Goal: Information Seeking & Learning: Compare options

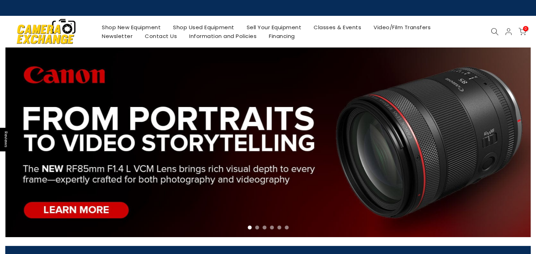
click at [193, 26] on link "Shop Used Equipment" at bounding box center [204, 27] width 74 height 9
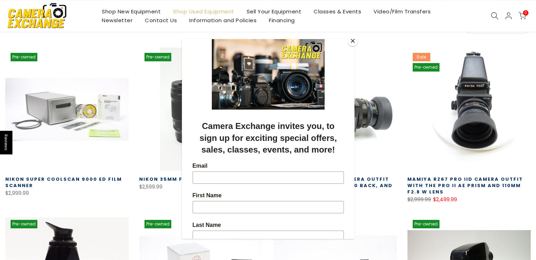
scroll to position [141, 0]
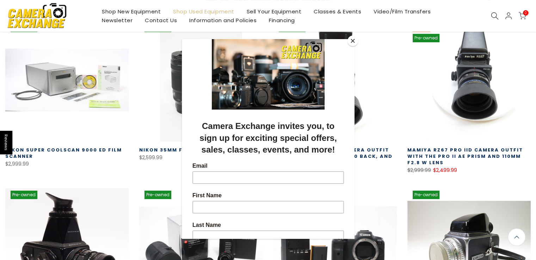
click at [353, 44] on button "Close" at bounding box center [352, 41] width 11 height 11
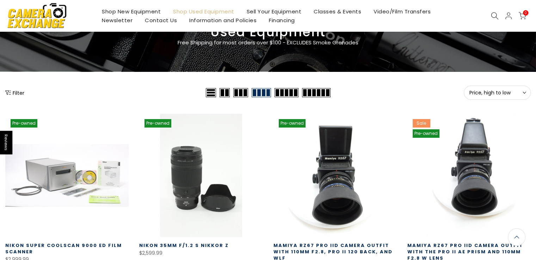
scroll to position [0, 0]
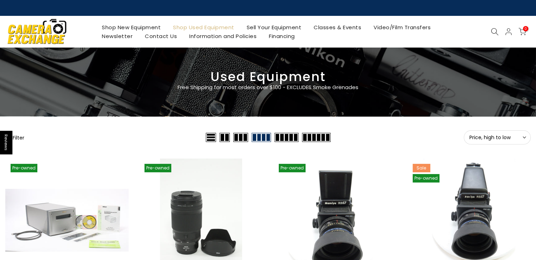
click at [17, 135] on button "Filter" at bounding box center [14, 137] width 19 height 7
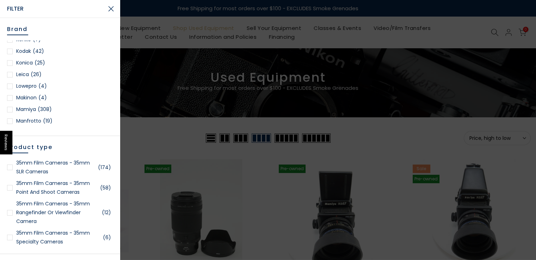
scroll to position [493, 0]
click at [9, 62] on div at bounding box center [10, 64] width 6 height 6
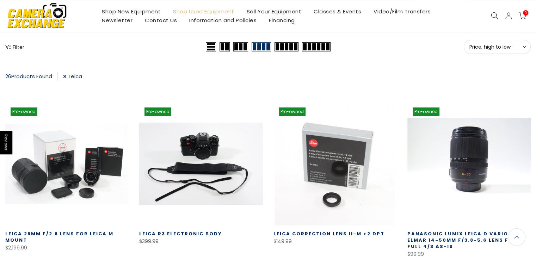
scroll to position [53, 0]
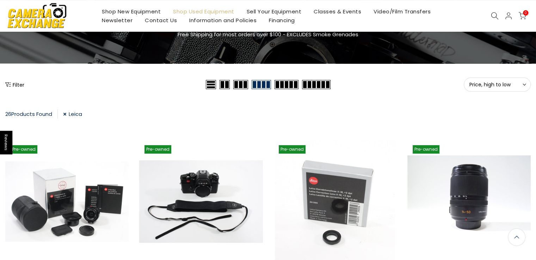
click at [14, 81] on button "Filter" at bounding box center [14, 84] width 19 height 7
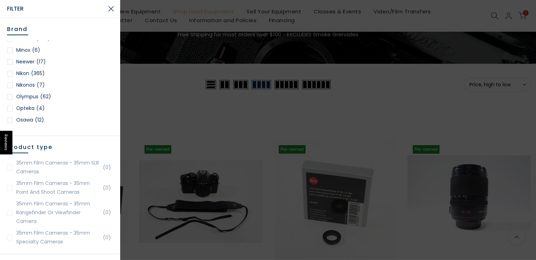
scroll to position [599, 0]
click at [9, 83] on div at bounding box center [10, 86] width 6 height 6
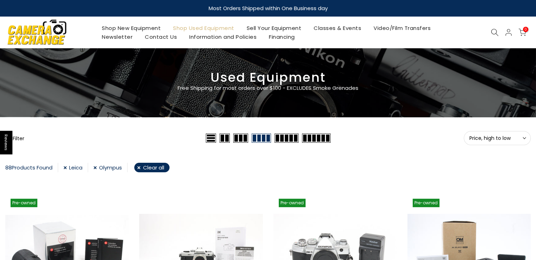
click at [15, 138] on button "Filter" at bounding box center [14, 138] width 19 height 7
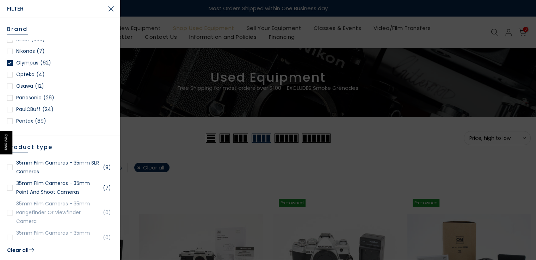
scroll to position [634, 0]
click at [12, 84] on div at bounding box center [10, 85] width 6 height 6
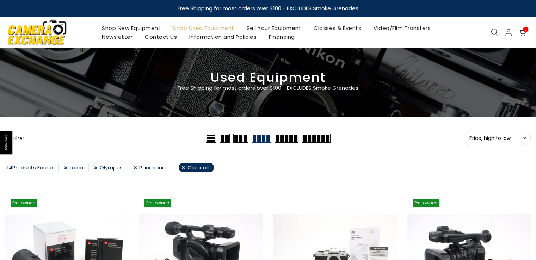
click at [18, 138] on button "Filter" at bounding box center [14, 138] width 19 height 7
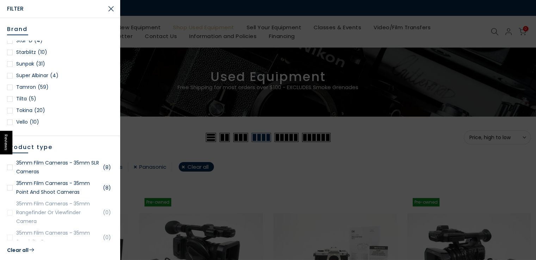
click at [10, 86] on div at bounding box center [10, 88] width 6 height 6
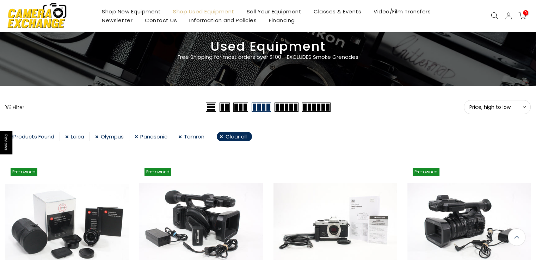
scroll to position [18, 0]
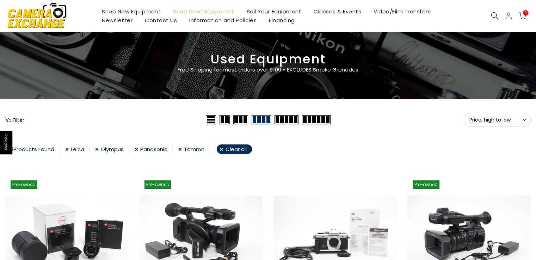
click at [10, 118] on icon "Show filters" at bounding box center [8, 120] width 6 height 6
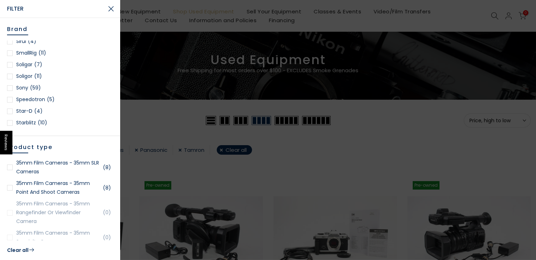
scroll to position [898, 0]
click at [11, 98] on div at bounding box center [10, 101] width 6 height 6
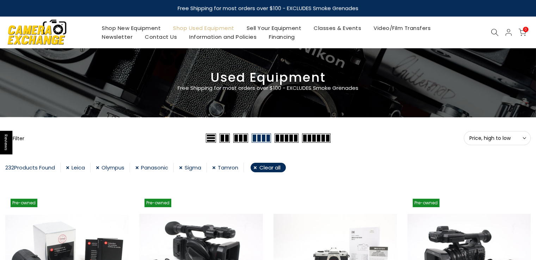
click at [17, 136] on button "Filter" at bounding box center [14, 138] width 19 height 7
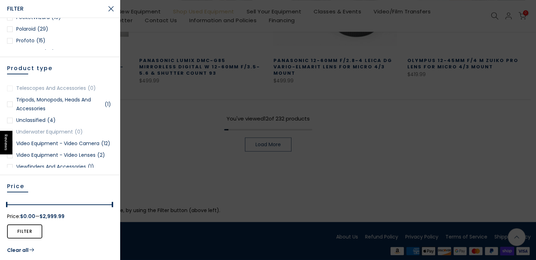
click at [12, 123] on div at bounding box center [10, 121] width 6 height 6
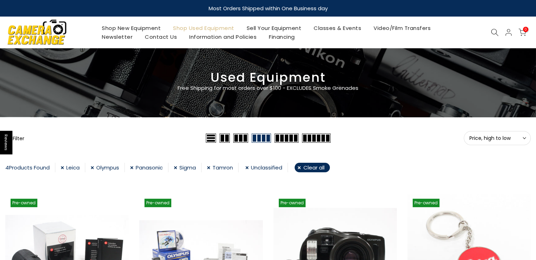
click at [250, 167] on link "Unclassified" at bounding box center [266, 168] width 43 height 10
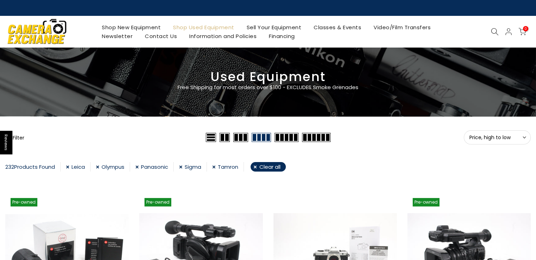
click at [18, 137] on button "Filter" at bounding box center [14, 137] width 19 height 7
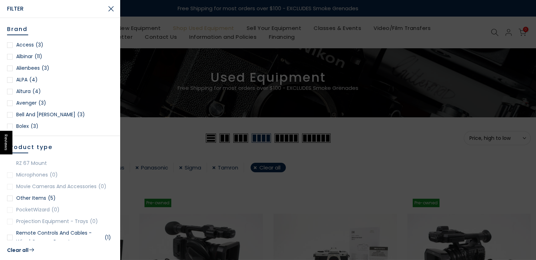
click at [11, 201] on div at bounding box center [10, 199] width 6 height 6
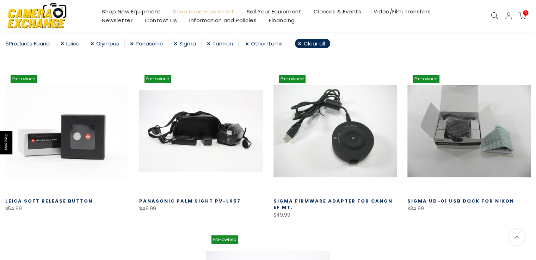
click at [249, 41] on link "Other Items" at bounding box center [266, 44] width 43 height 10
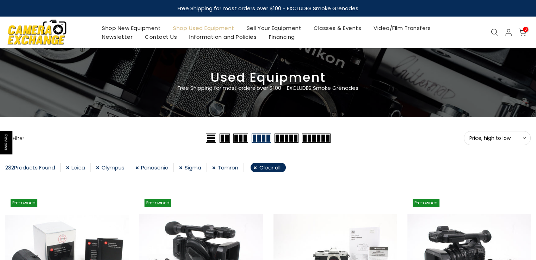
click at [17, 140] on button "Filter" at bounding box center [14, 138] width 19 height 7
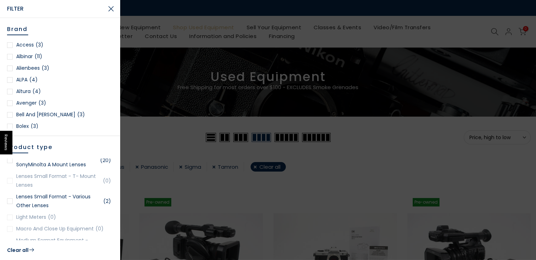
click at [10, 204] on div at bounding box center [10, 201] width 6 height 6
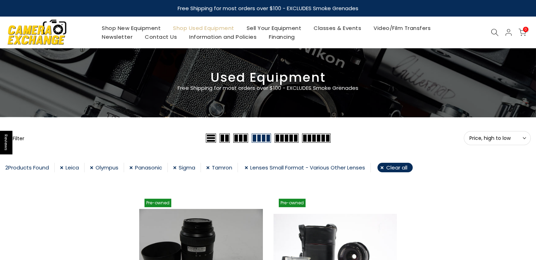
click at [21, 140] on button "Filter" at bounding box center [14, 138] width 19 height 7
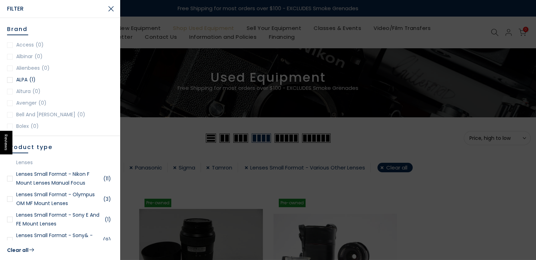
click at [10, 202] on div at bounding box center [10, 199] width 6 height 6
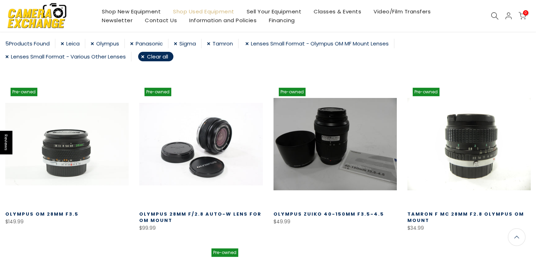
scroll to position [89, 0]
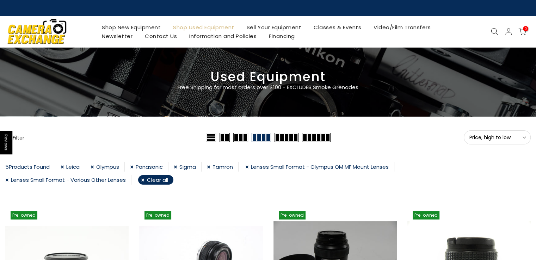
click at [18, 137] on button "Filter" at bounding box center [14, 137] width 19 height 7
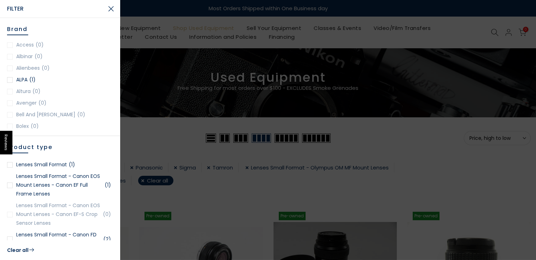
scroll to position [705, 0]
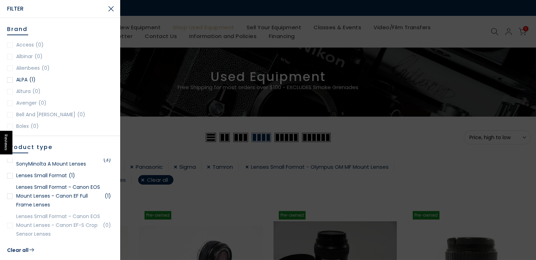
click at [8, 179] on div at bounding box center [10, 176] width 6 height 6
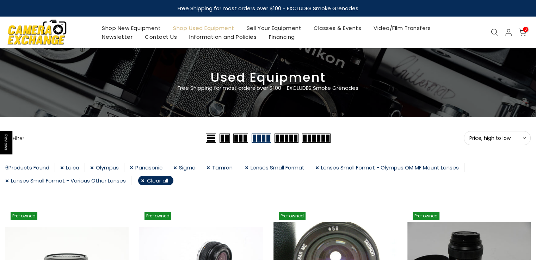
click at [14, 136] on button "Filter" at bounding box center [14, 138] width 19 height 7
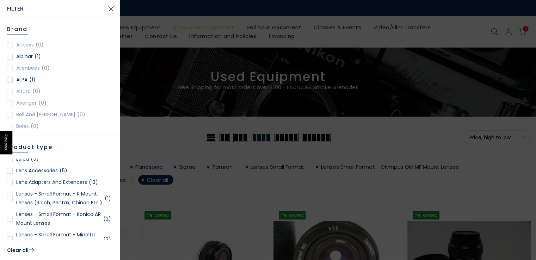
scroll to position [528, 0]
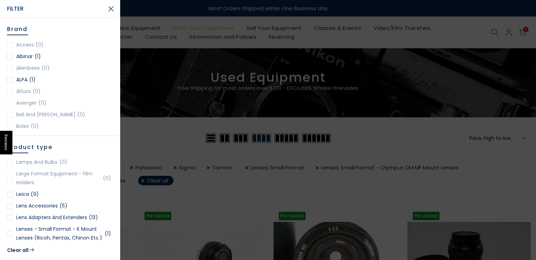
click at [11, 193] on div at bounding box center [10, 195] width 6 height 6
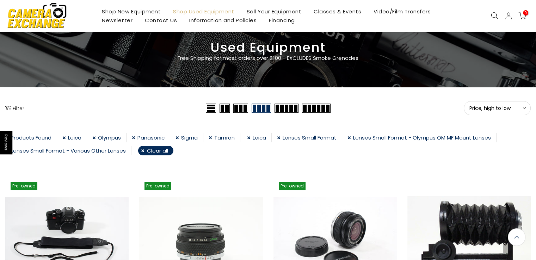
scroll to position [18, 0]
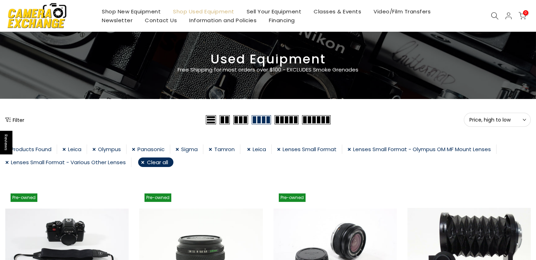
click at [19, 118] on button "Filter" at bounding box center [14, 119] width 19 height 7
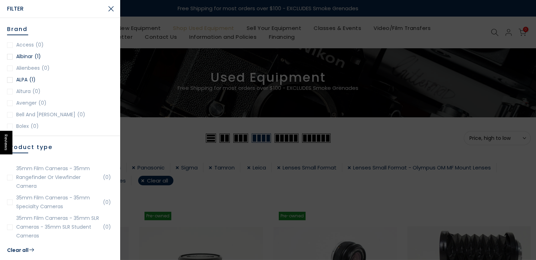
scroll to position [0, 0]
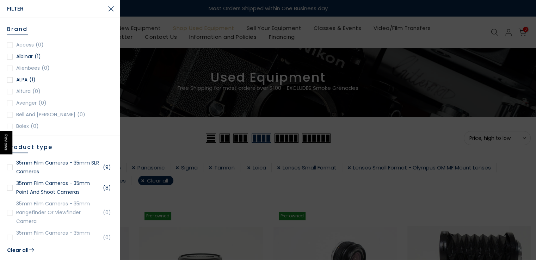
click at [143, 138] on div at bounding box center [268, 130] width 536 height 260
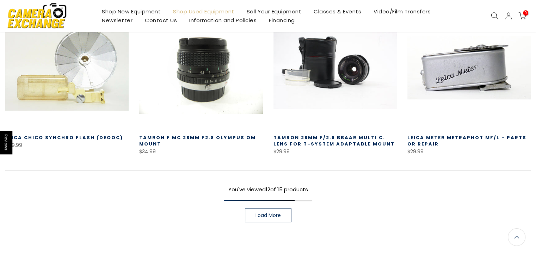
scroll to position [529, 0]
click at [268, 212] on span "Load More" at bounding box center [267, 214] width 25 height 5
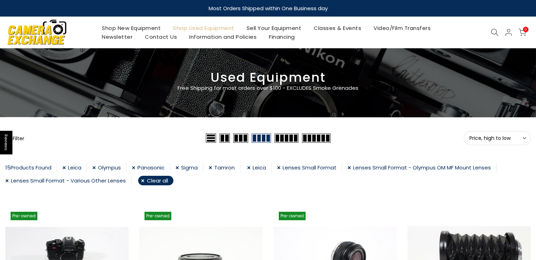
click at [492, 34] on icon at bounding box center [495, 33] width 8 height 8
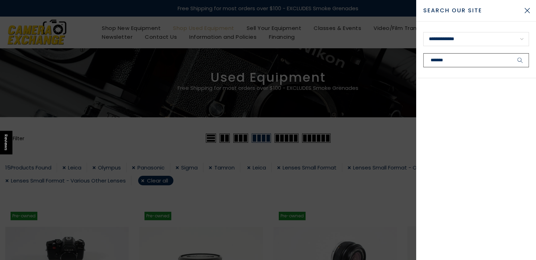
type input "*******"
click at [511, 53] on button "submit" at bounding box center [520, 60] width 18 height 14
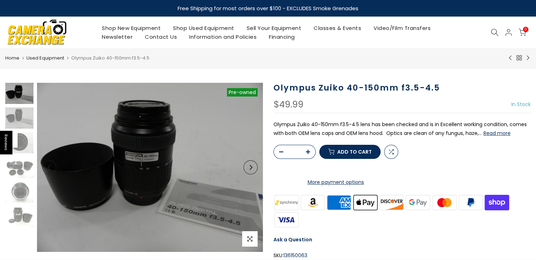
click at [55, 36] on img at bounding box center [37, 32] width 60 height 30
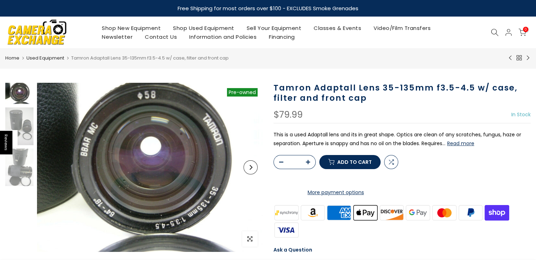
click at [468, 146] on button "Read more" at bounding box center [460, 143] width 27 height 6
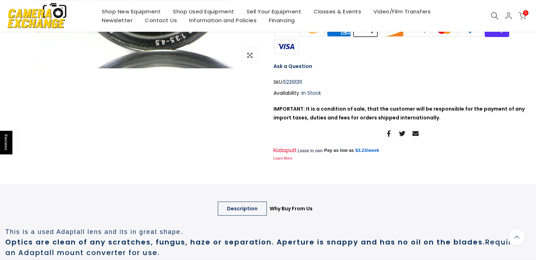
scroll to position [182, 0]
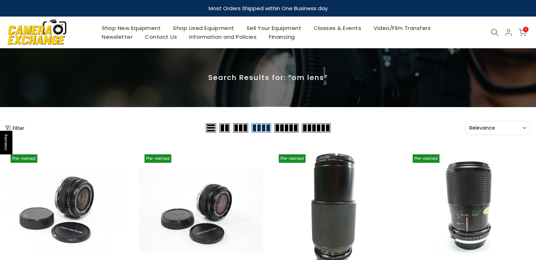
click at [491, 33] on icon at bounding box center [495, 33] width 8 height 8
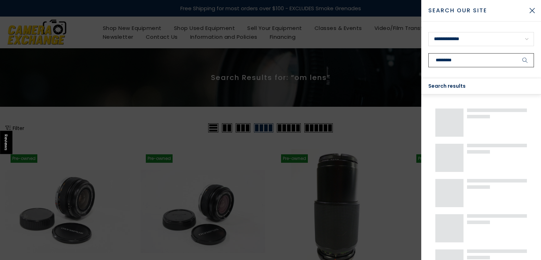
type input "*********"
click at [516, 53] on button "submit" at bounding box center [525, 60] width 18 height 14
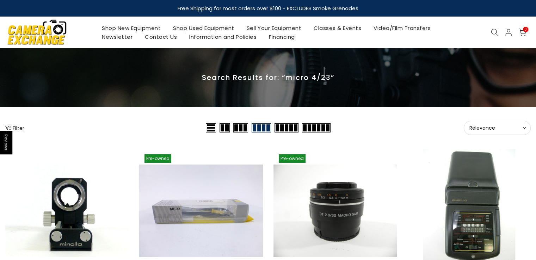
click at [492, 32] on icon at bounding box center [495, 33] width 8 height 8
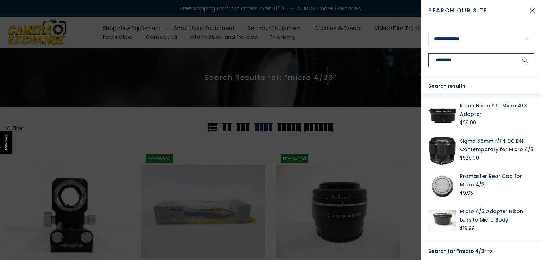
type input "*********"
click at [525, 58] on icon "submit" at bounding box center [525, 60] width 6 height 6
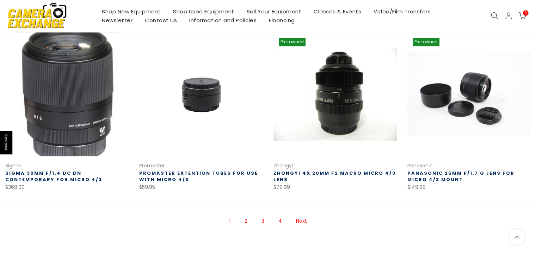
scroll to position [457, 0]
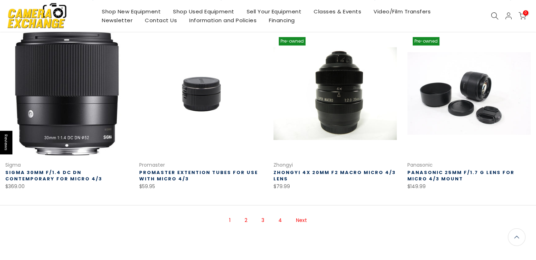
click at [246, 219] on link "2" at bounding box center [246, 220] width 10 height 12
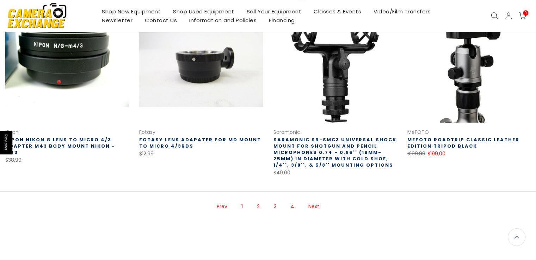
scroll to position [501, 0]
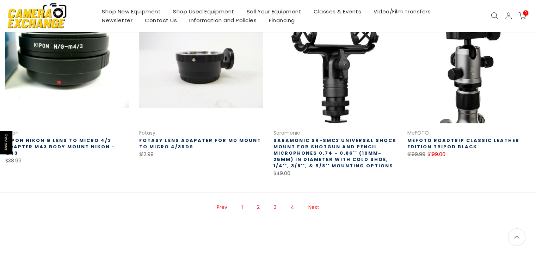
click at [310, 201] on link "Next" at bounding box center [314, 207] width 18 height 12
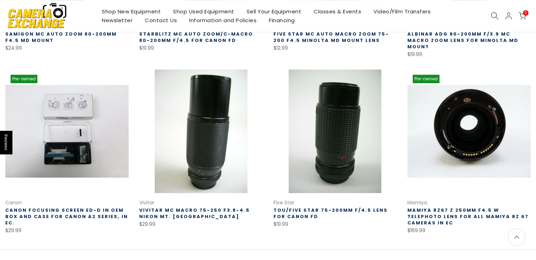
scroll to position [430, 0]
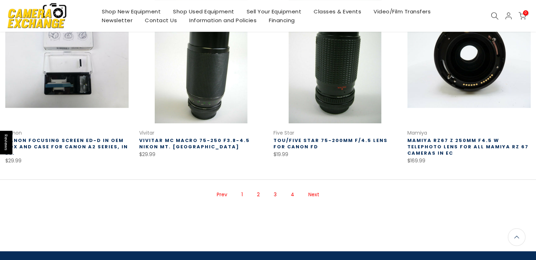
click at [311, 188] on link "Next" at bounding box center [314, 194] width 18 height 12
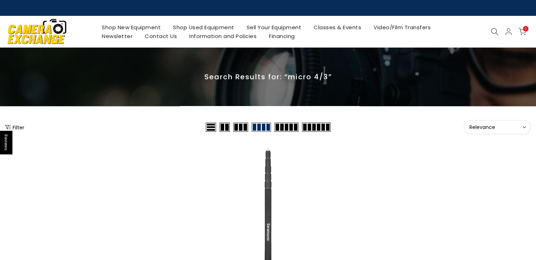
click at [39, 34] on img at bounding box center [37, 31] width 60 height 30
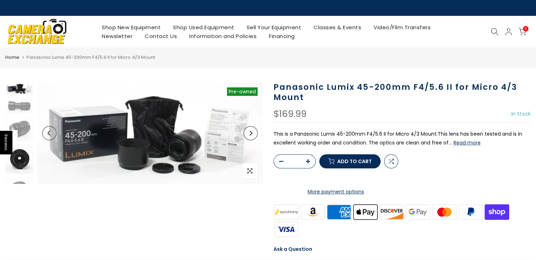
click at [21, 156] on img at bounding box center [19, 158] width 28 height 29
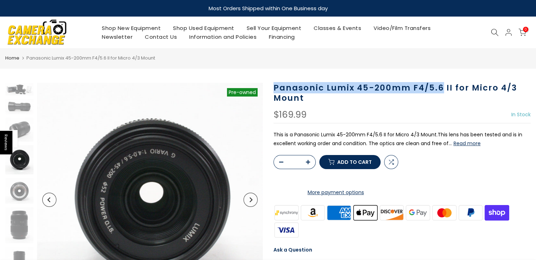
drag, startPoint x: 273, startPoint y: 88, endPoint x: 440, endPoint y: 85, distance: 167.4
click at [440, 85] on h1 "Panasonic Lumix 45-200mm F4/5.6 II for Micro 4/3 Mount" at bounding box center [402, 93] width 258 height 20
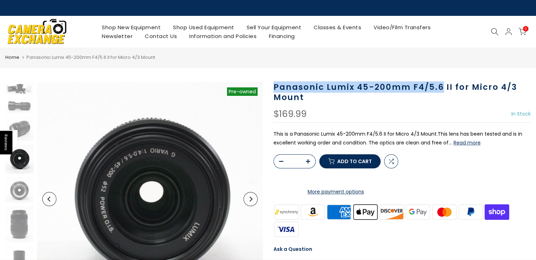
copy h1 "Panasonic Lumix 45-200mm F4/5.6"
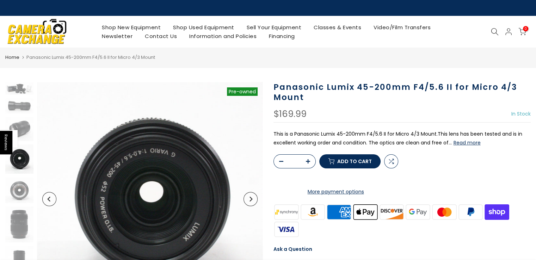
click at [383, 125] on div "Panasonic Lumix 45-200mm F4/5.6 II for Micro 4/3 Mount $169.99 In Stock Pre ord…" at bounding box center [402, 214] width 258 height 264
click at [32, 129] on img at bounding box center [19, 129] width 28 height 24
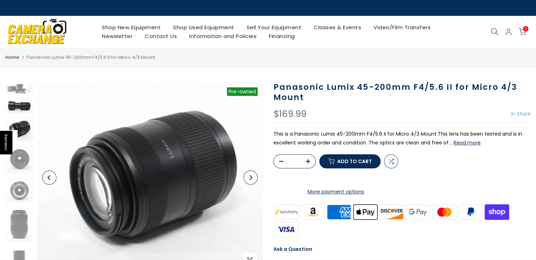
click at [26, 106] on img at bounding box center [19, 105] width 28 height 15
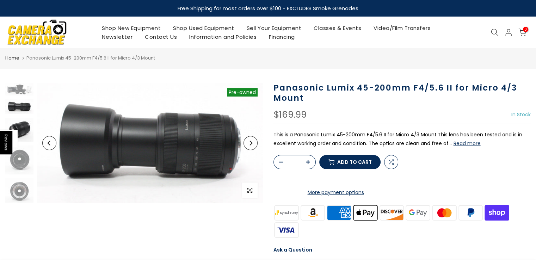
click at [19, 122] on img at bounding box center [19, 130] width 28 height 24
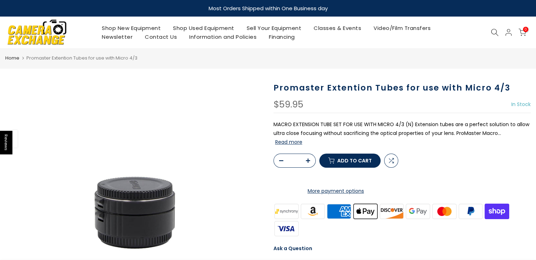
click at [302, 139] on button "Read more" at bounding box center [288, 142] width 27 height 6
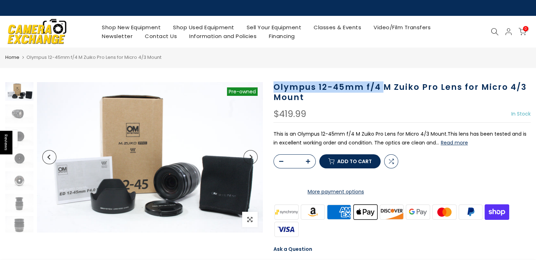
drag, startPoint x: 275, startPoint y: 88, endPoint x: 381, endPoint y: 83, distance: 106.1
click at [381, 83] on h1 "Olympus 12-45mm f/4 M Zuiko Pro Lens for Micro 4/3 Mount" at bounding box center [402, 92] width 258 height 20
copy h1 "Olympus 12-45mm f/4"
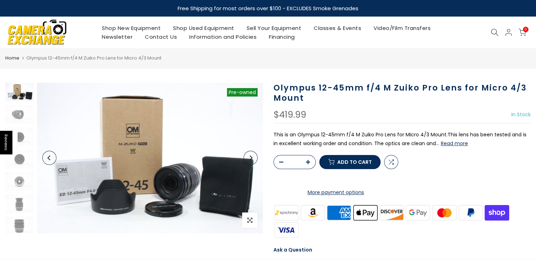
click at [343, 118] on div "$419.99 In Stock Pre order Out of stock" at bounding box center [402, 116] width 258 height 13
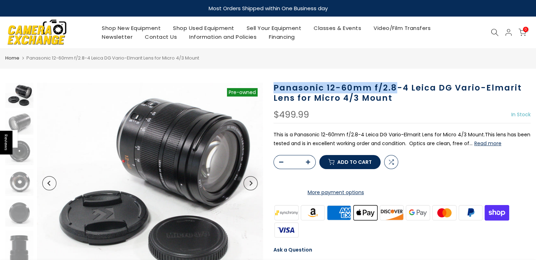
drag, startPoint x: 273, startPoint y: 88, endPoint x: 393, endPoint y: 88, distance: 119.4
click at [393, 88] on h1 "Panasonic 12-60mm f/2.8-4 Leica DG Vario-Elmarit Lens for Micro 4/3 Mount" at bounding box center [402, 93] width 258 height 20
copy h1 "Panasonic 12-60mm f/2.8"
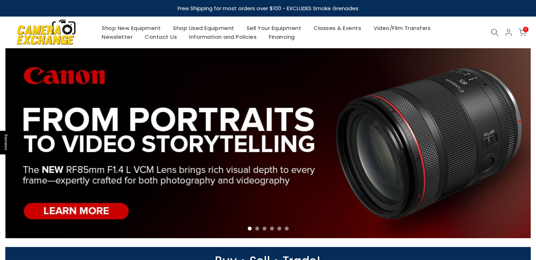
click at [493, 31] on icon at bounding box center [495, 33] width 8 height 8
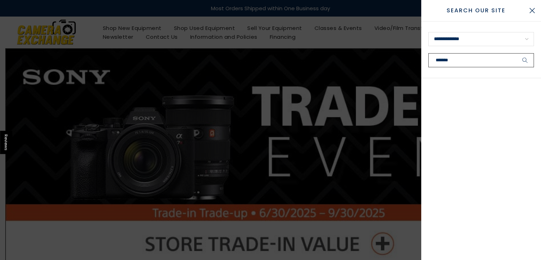
type input "*******"
click at [516, 53] on button "submit" at bounding box center [525, 60] width 18 height 14
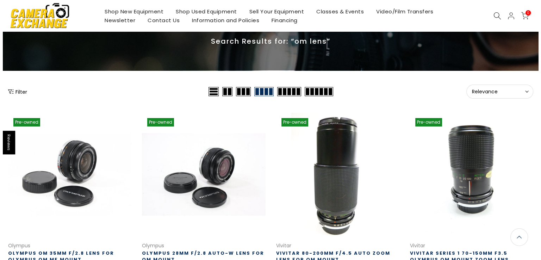
scroll to position [36, 0]
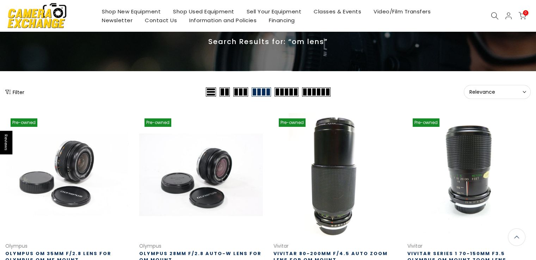
click at [15, 91] on button "Filter" at bounding box center [14, 91] width 19 height 7
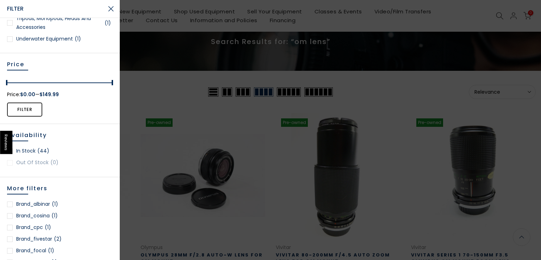
scroll to position [200, 0]
click at [33, 112] on button "Filter" at bounding box center [24, 110] width 35 height 14
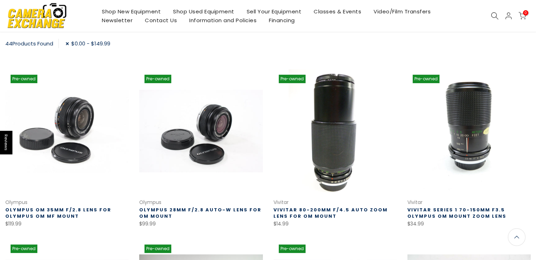
scroll to position [113, 0]
click at [465, 41] on div "44 Products Found $0.00 - $149.99" at bounding box center [267, 45] width 525 height 13
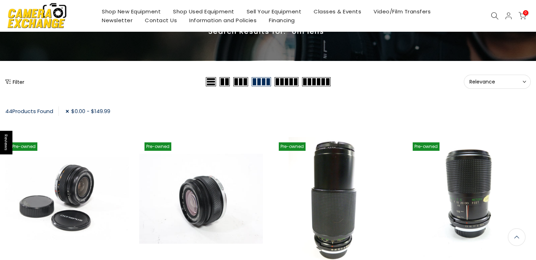
scroll to position [0, 0]
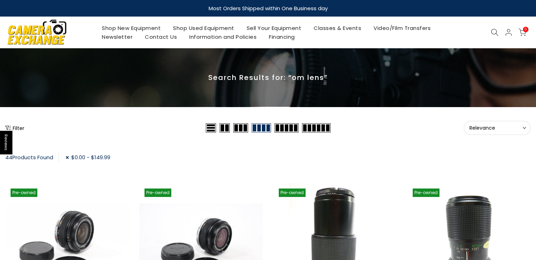
click at [499, 129] on span "Relevance" at bounding box center [497, 128] width 56 height 6
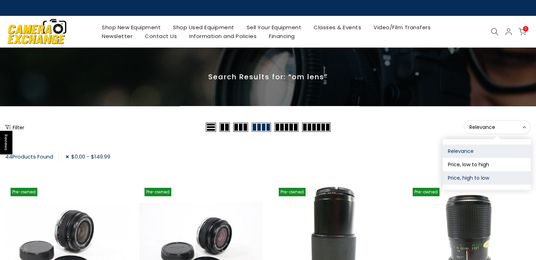
click at [472, 174] on button "Price, high to low" at bounding box center [486, 177] width 88 height 13
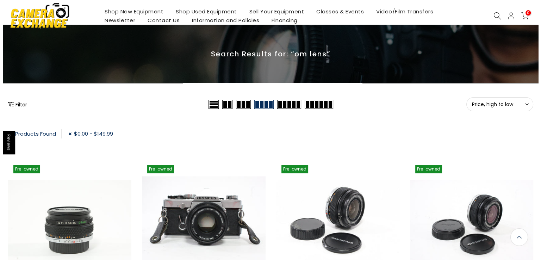
scroll to position [8, 0]
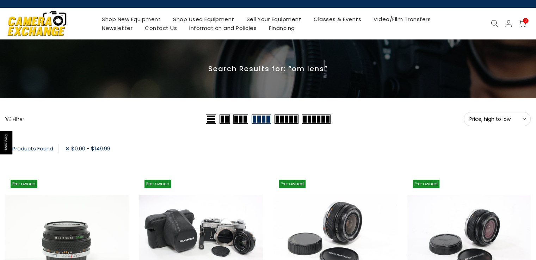
click at [487, 24] on div "0 / $0.00" at bounding box center [489, 23] width 89 height 8
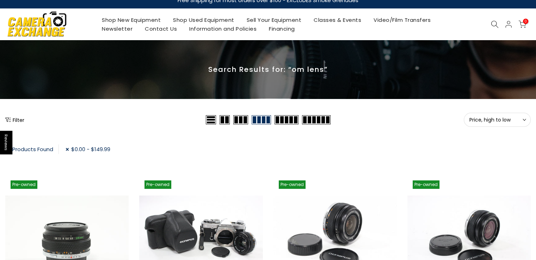
click at [489, 23] on div at bounding box center [494, 24] width 13 height 8
click at [495, 24] on icon at bounding box center [495, 24] width 8 height 8
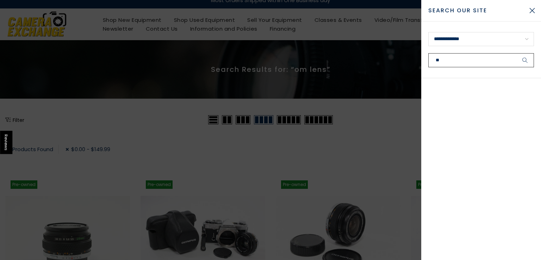
type input "**"
click at [516, 53] on button "submit" at bounding box center [525, 60] width 18 height 14
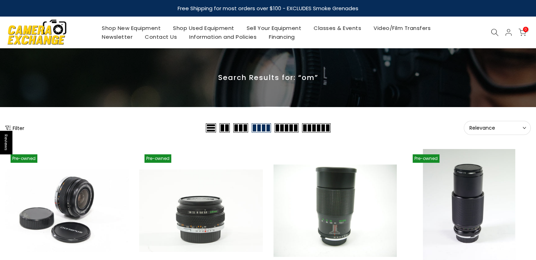
click at [482, 125] on span "Relevance" at bounding box center [497, 128] width 56 height 6
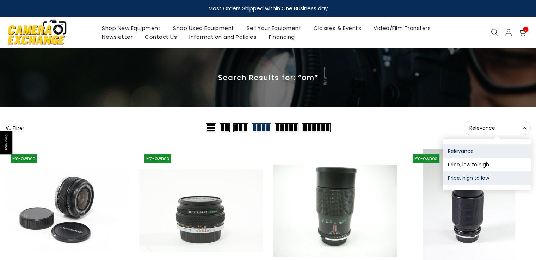
click at [474, 174] on button "Price, high to low" at bounding box center [486, 177] width 88 height 13
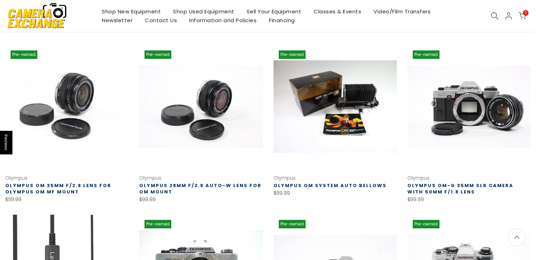
scroll to position [280, 0]
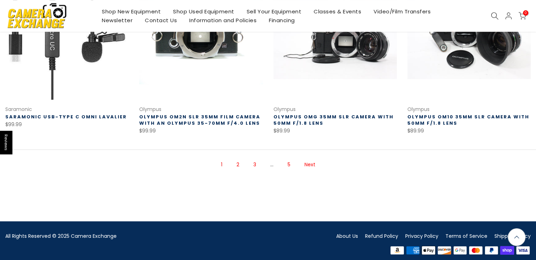
click at [237, 159] on link "2" at bounding box center [238, 165] width 10 height 12
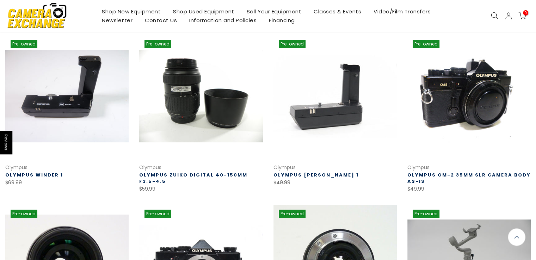
scroll to position [113, 0]
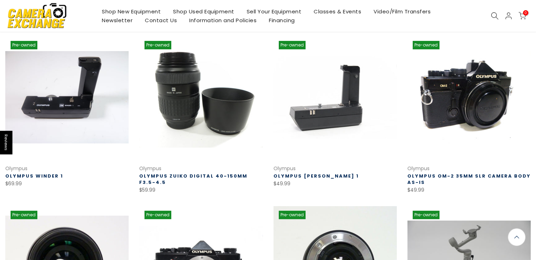
click at [224, 112] on link at bounding box center [200, 97] width 123 height 123
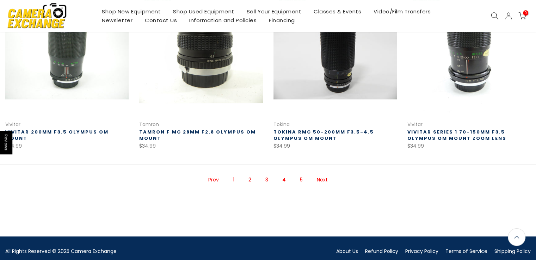
scroll to position [519, 0]
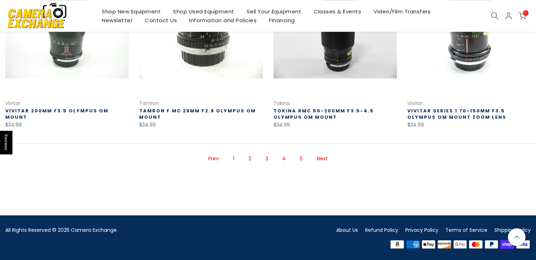
click at [323, 155] on link "Next" at bounding box center [322, 159] width 18 height 12
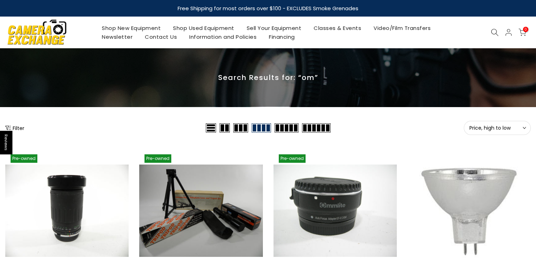
click at [494, 30] on icon at bounding box center [495, 33] width 8 height 8
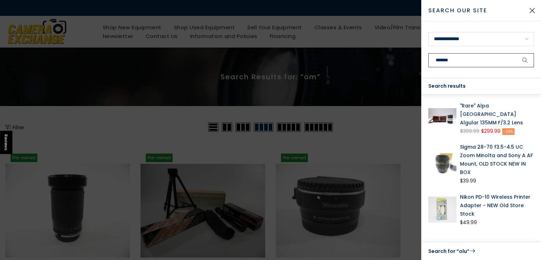
type input "*******"
click at [516, 53] on button "submit" at bounding box center [525, 60] width 18 height 14
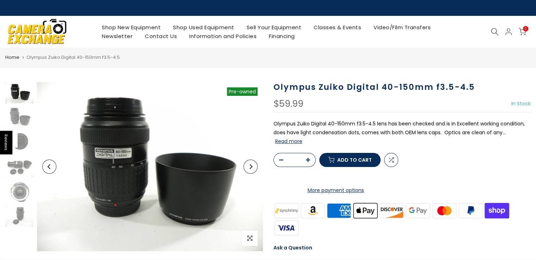
click at [297, 141] on button "Read more" at bounding box center [288, 141] width 27 height 6
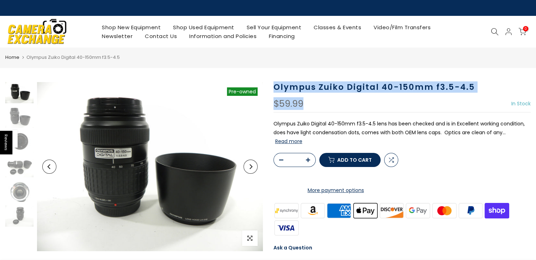
drag, startPoint x: 273, startPoint y: 87, endPoint x: 476, endPoint y: 94, distance: 202.3
click at [476, 94] on div "Olympus Zuiko Digital 40-150mm f3.5-4.5 $59.99 In Stock Pre order Out of stock …" at bounding box center [402, 213] width 258 height 262
click at [382, 87] on h1 "Olympus Zuiko Digital 40-150mm f3.5-4.5" at bounding box center [402, 87] width 258 height 10
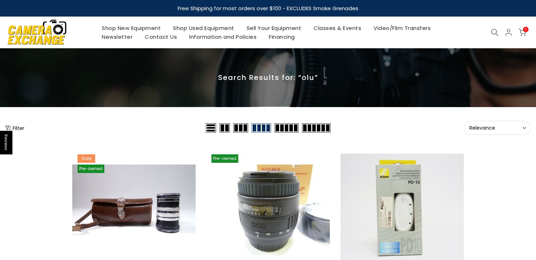
click at [494, 31] on icon at bounding box center [495, 33] width 8 height 8
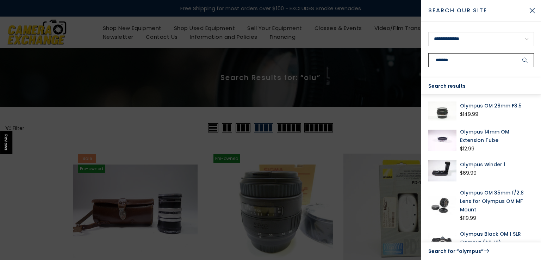
type input "*******"
click at [524, 60] on icon "submit" at bounding box center [525, 60] width 6 height 6
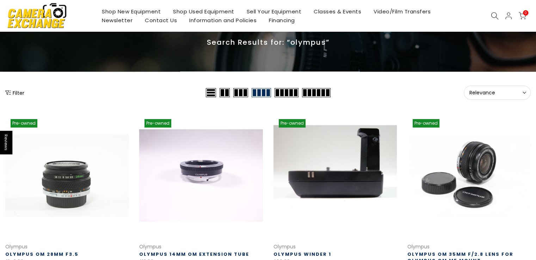
scroll to position [70, 0]
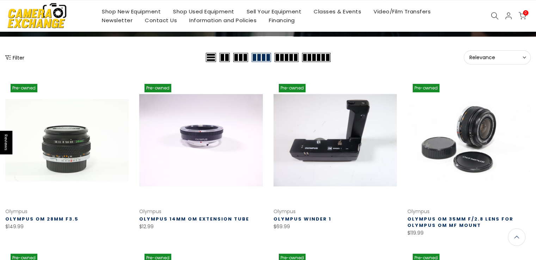
click at [482, 61] on button "Relevance Sort" at bounding box center [497, 57] width 67 height 14
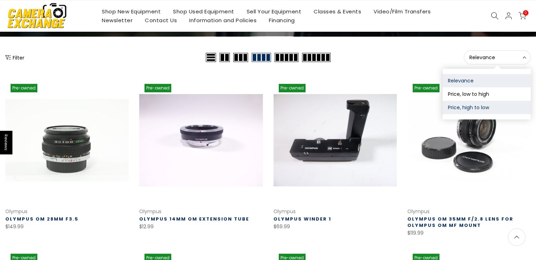
click at [474, 105] on button "Price, high to low" at bounding box center [486, 107] width 88 height 13
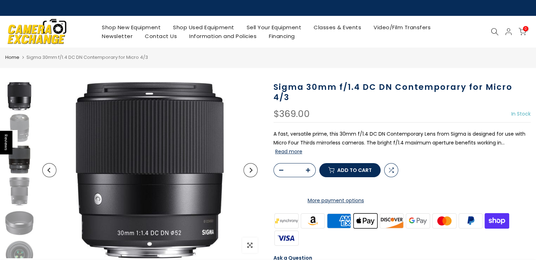
click at [13, 165] on img at bounding box center [19, 160] width 28 height 28
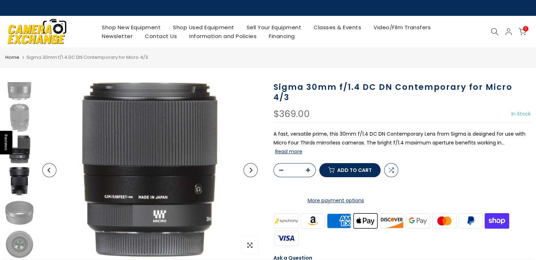
scroll to position [11, 0]
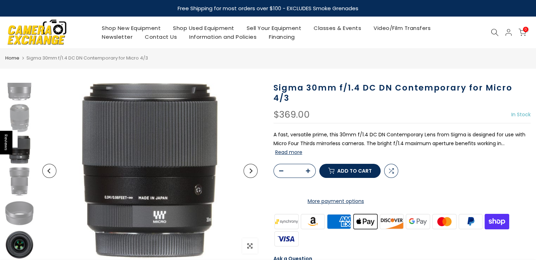
click at [16, 236] on img at bounding box center [19, 245] width 28 height 28
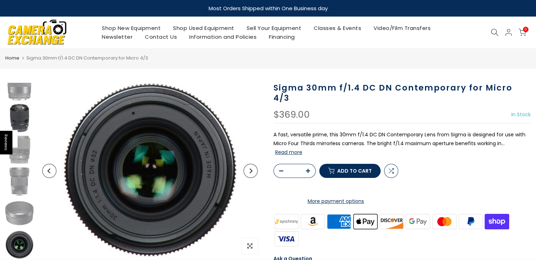
click at [24, 107] on img at bounding box center [19, 118] width 28 height 28
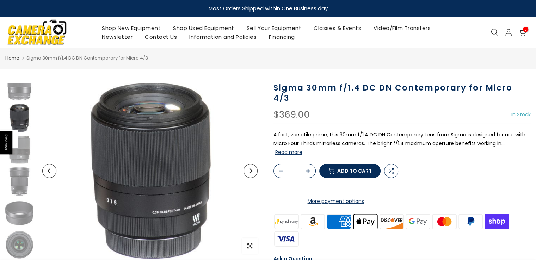
scroll to position [0, 0]
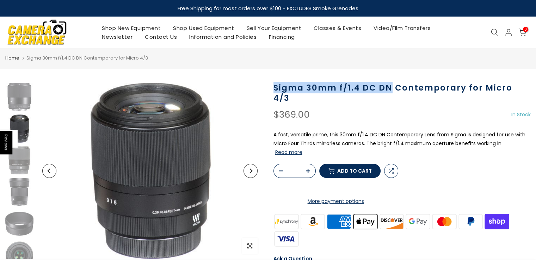
drag, startPoint x: 275, startPoint y: 87, endPoint x: 390, endPoint y: 87, distance: 115.2
click at [390, 87] on h1 "Sigma 30mm f/1.4 DC DN Contemporary for Micro 4/3" at bounding box center [402, 93] width 258 height 20
click at [392, 89] on h1 "Sigma 30mm f/1.4 DC DN Contemporary for Micro 4/3" at bounding box center [402, 93] width 258 height 20
copy h1 "Sigma 30mm f/1.4 DC DN"
click at [409, 130] on p "A fast, versatile prime, this 30mm f/1.4 DC DN Contemporary Lens from Sigma is …" at bounding box center [402, 143] width 258 height 27
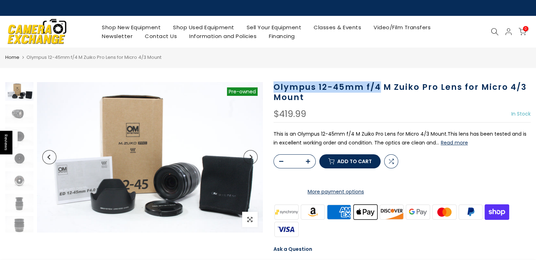
drag, startPoint x: 274, startPoint y: 87, endPoint x: 378, endPoint y: 88, distance: 103.6
click at [378, 88] on h1 "Olympus 12-45mm f/4 M Zuiko Pro Lens for Micro 4/3 Mount" at bounding box center [402, 92] width 258 height 20
copy h1 "Olympus 12-45mm f/4"
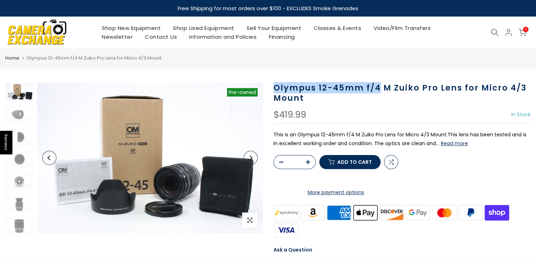
click at [364, 83] on h1 "Olympus 12-45mm f/4 M Zuiko Pro Lens for Micro 4/3 Mount" at bounding box center [402, 93] width 258 height 20
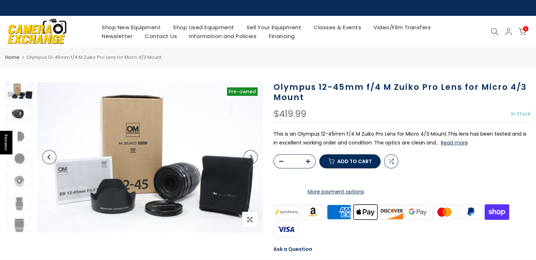
click at [18, 109] on img at bounding box center [19, 113] width 28 height 19
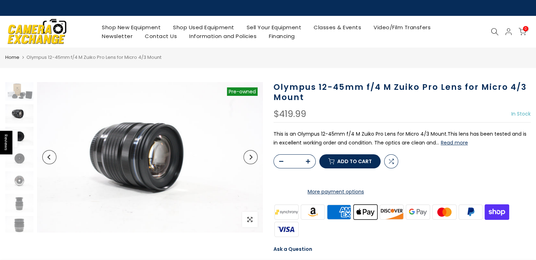
click at [20, 134] on img at bounding box center [19, 136] width 28 height 19
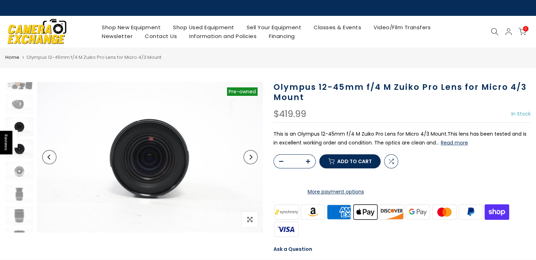
click at [18, 147] on img at bounding box center [19, 149] width 28 height 19
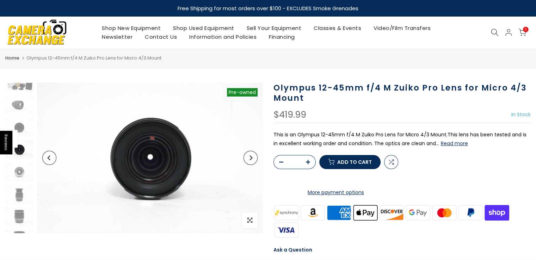
scroll to position [24, 0]
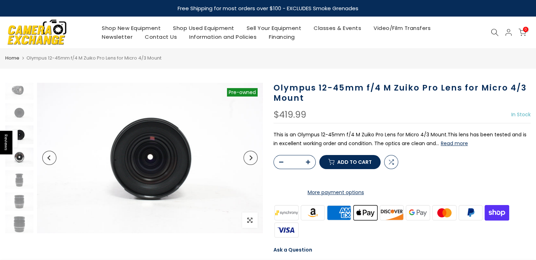
click at [20, 161] on img at bounding box center [19, 157] width 28 height 19
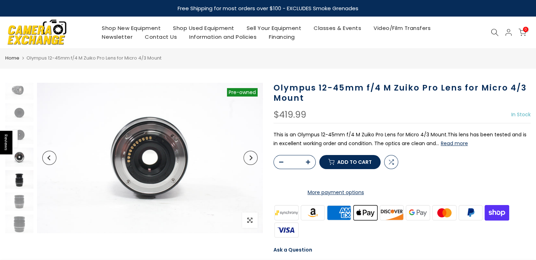
click at [19, 176] on img at bounding box center [19, 179] width 28 height 19
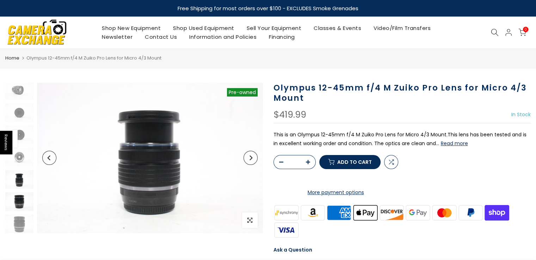
click at [20, 197] on img at bounding box center [19, 201] width 28 height 19
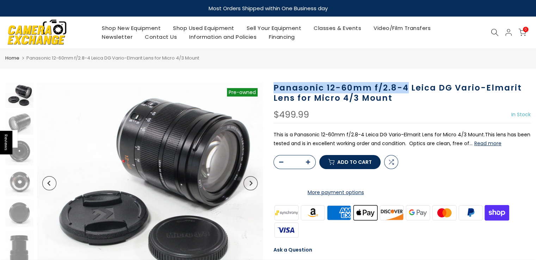
drag, startPoint x: 274, startPoint y: 87, endPoint x: 406, endPoint y: 87, distance: 132.1
click at [406, 87] on h1 "Panasonic 12-60mm f/2.8-4 Leica DG Vario-Elmarit Lens for Micro 4/3 Mount" at bounding box center [402, 93] width 258 height 20
copy h1 "Panasonic 12-60mm f/2.8-4"
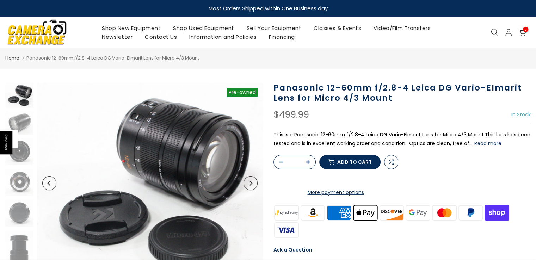
click at [354, 107] on div "Panasonic 12-60mm f/2.8-4 Leica DG Vario-Elmarit Lens for Micro 4/3 Mount $499.…" at bounding box center [402, 215] width 258 height 264
